Goal: Task Accomplishment & Management: Use online tool/utility

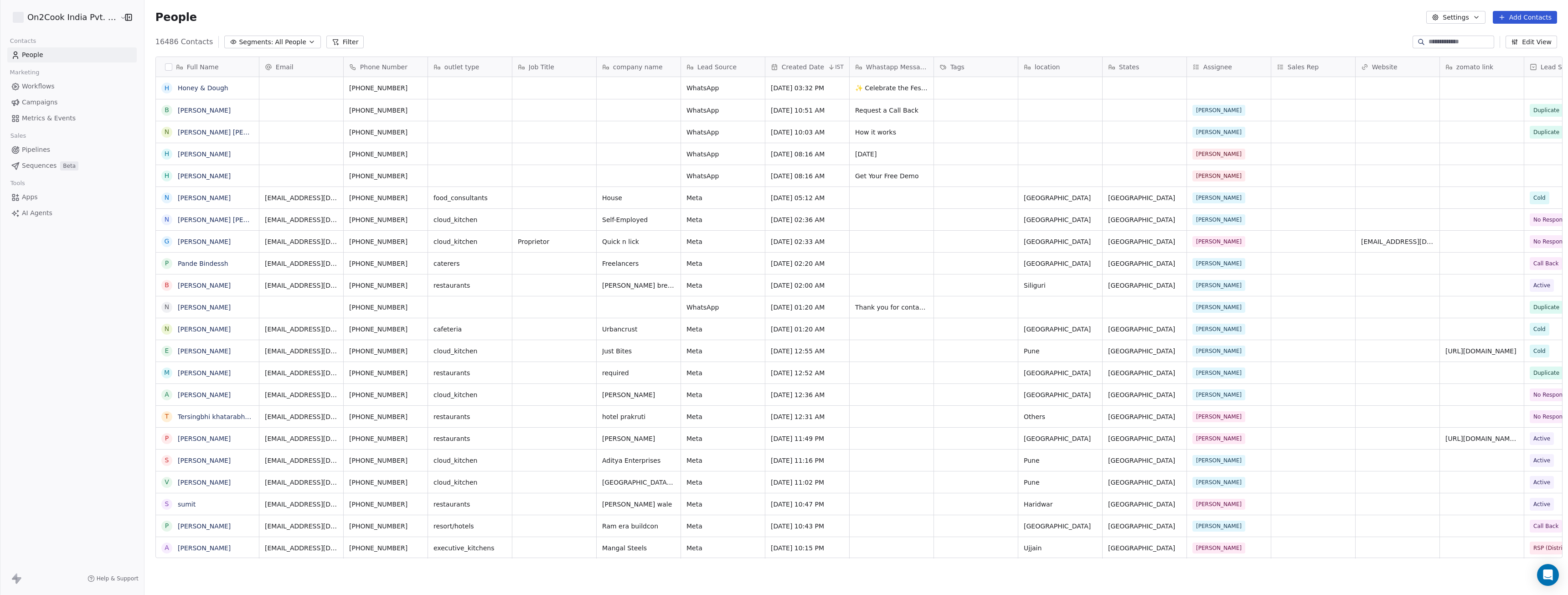
scroll to position [517, 1422]
click at [34, 197] on span "Apps" at bounding box center [29, 197] width 16 height 10
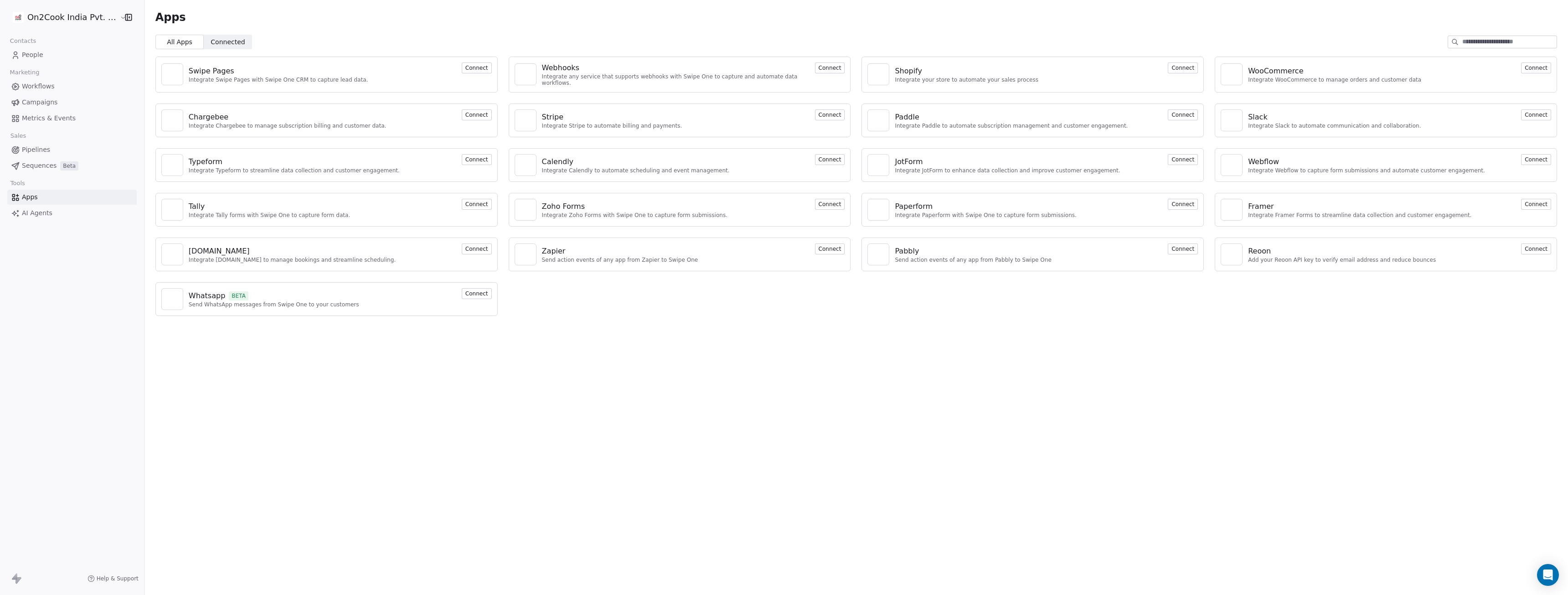
click at [832, 66] on button "Connect" at bounding box center [830, 68] width 30 height 11
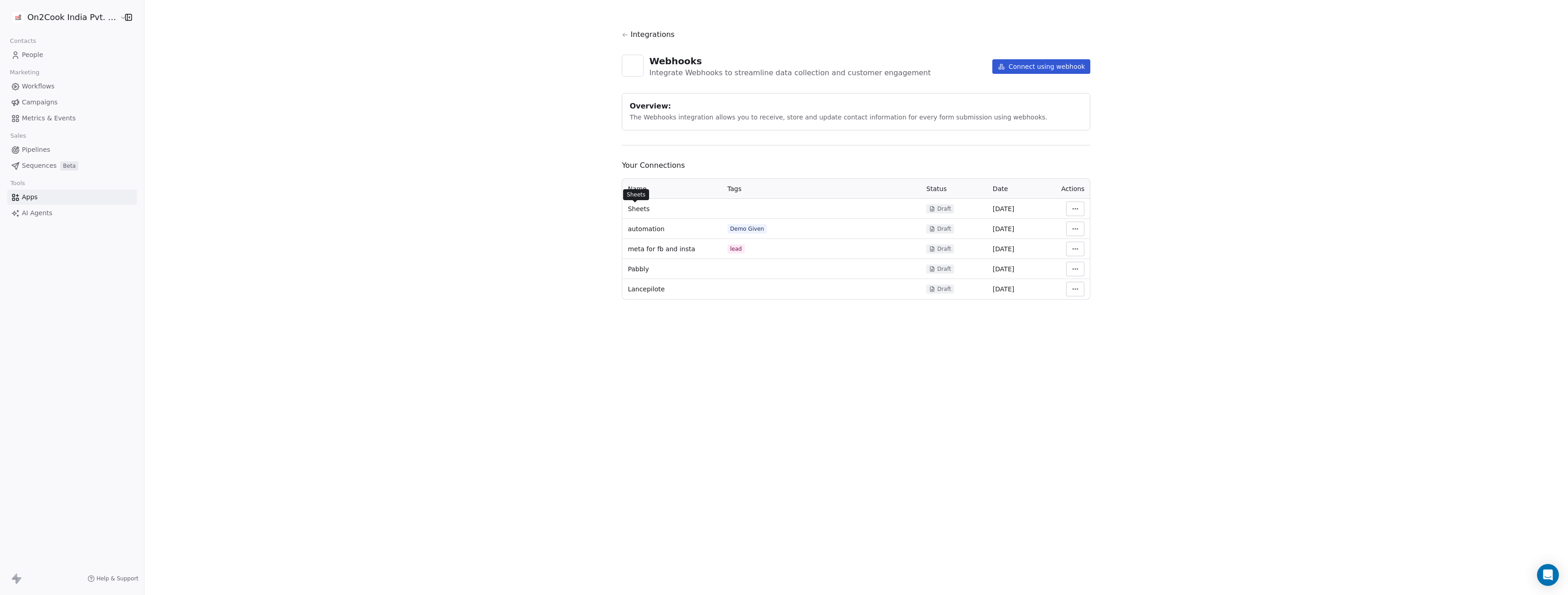
click at [637, 207] on span "Sheets" at bounding box center [639, 209] width 22 height 9
click at [34, 198] on span "Apps" at bounding box center [29, 197] width 16 height 10
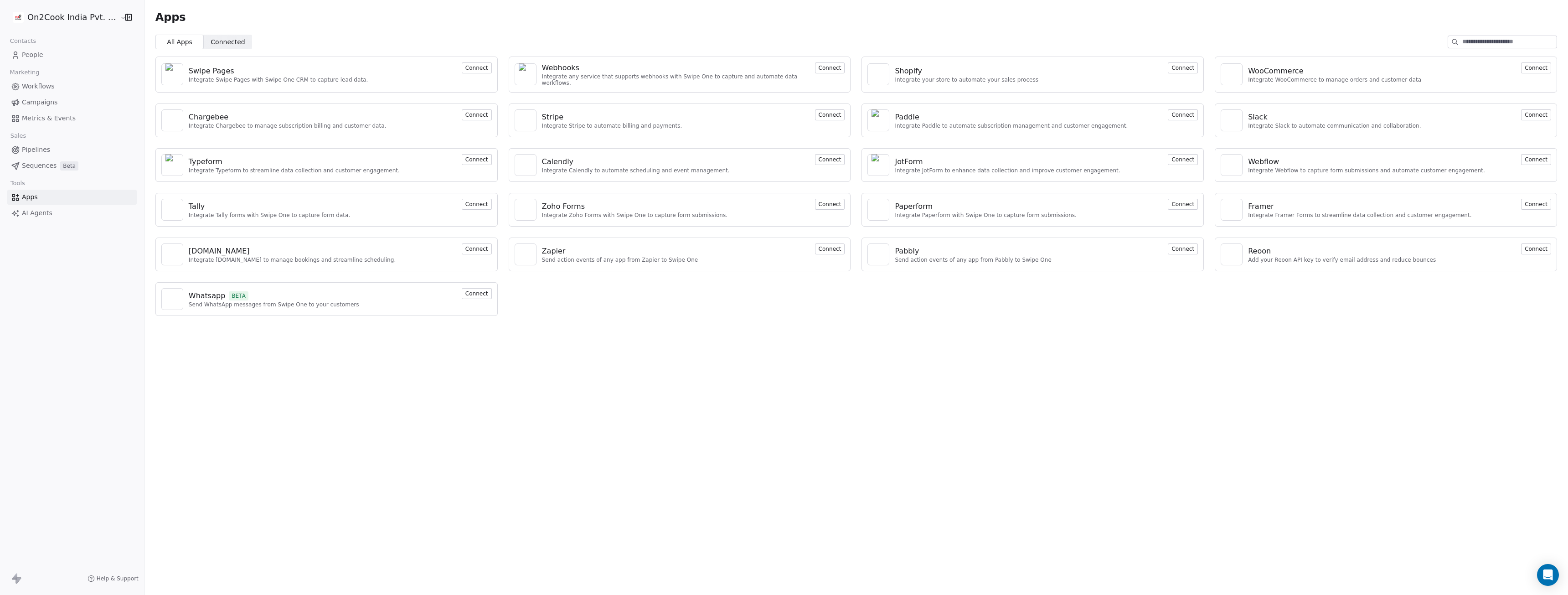
click at [1180, 248] on button "Connect" at bounding box center [1182, 249] width 30 height 11
